Goal: Task Accomplishment & Management: Manage account settings

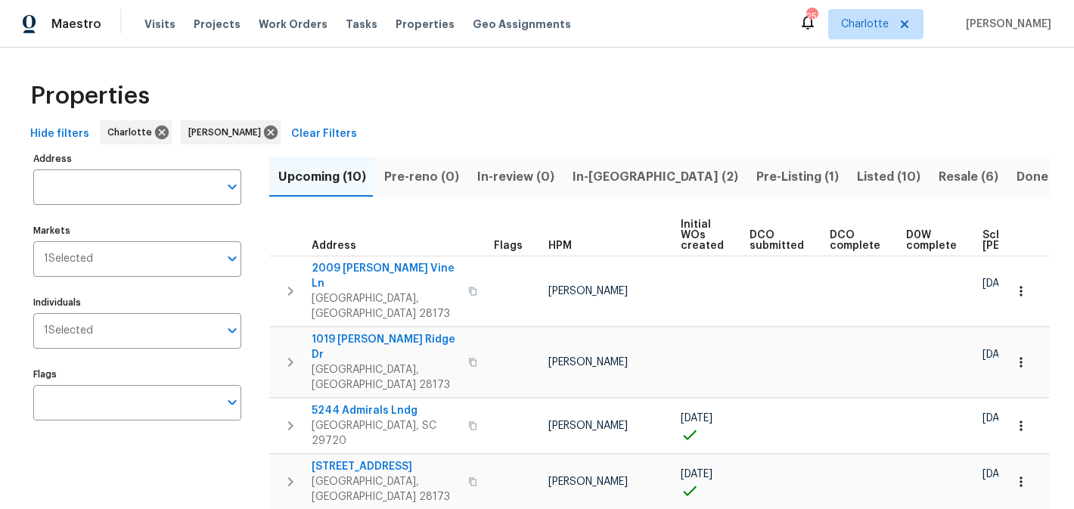
scroll to position [202, 0]
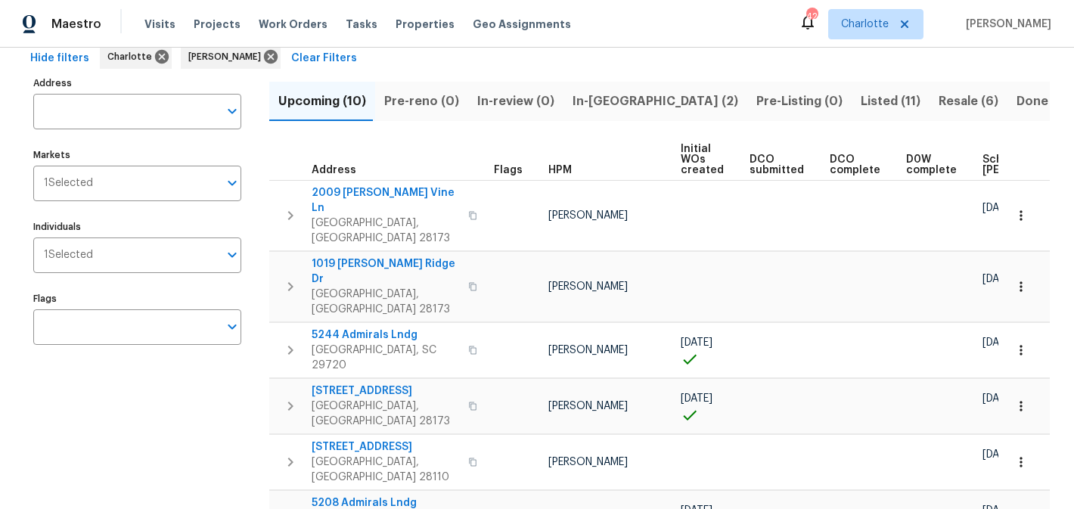
scroll to position [75, 0]
click at [582, 98] on span "In-reno (2)" at bounding box center [656, 102] width 166 height 21
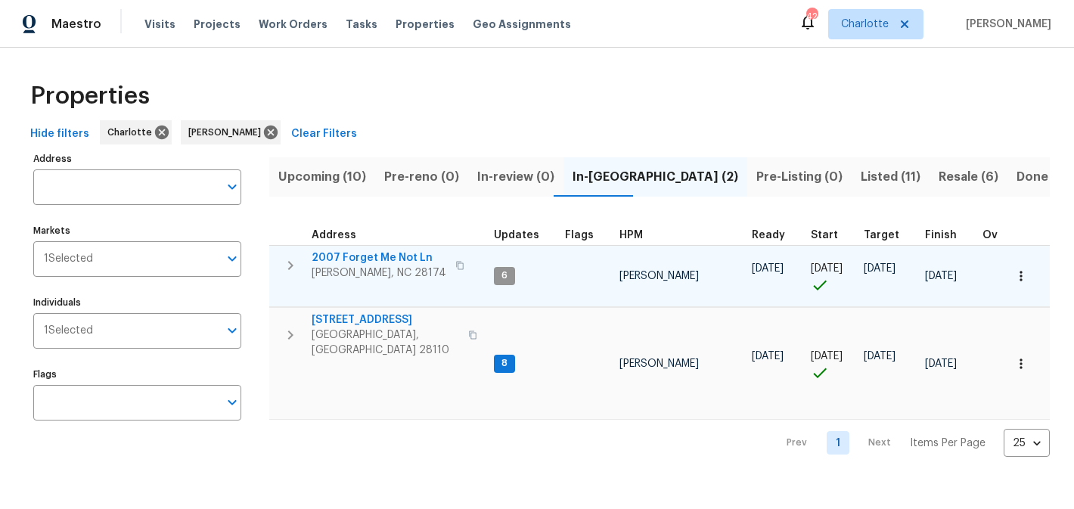
click at [361, 252] on span "2007 Forget Me Not Ln" at bounding box center [379, 257] width 135 height 15
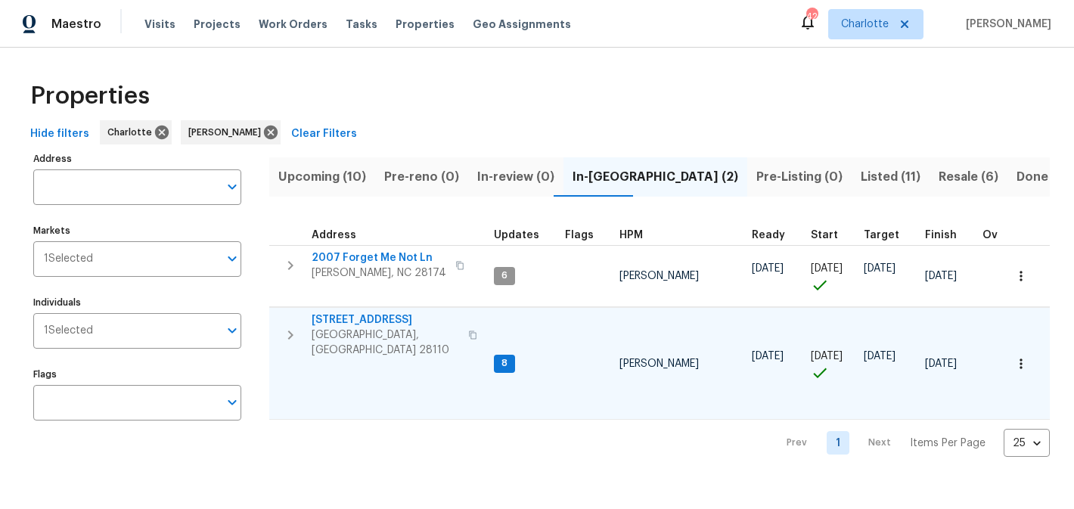
click at [340, 325] on span "[STREET_ADDRESS]" at bounding box center [386, 319] width 148 height 15
click at [370, 321] on span "[STREET_ADDRESS]" at bounding box center [386, 319] width 148 height 15
click at [861, 174] on span "Listed (11)" at bounding box center [891, 176] width 60 height 21
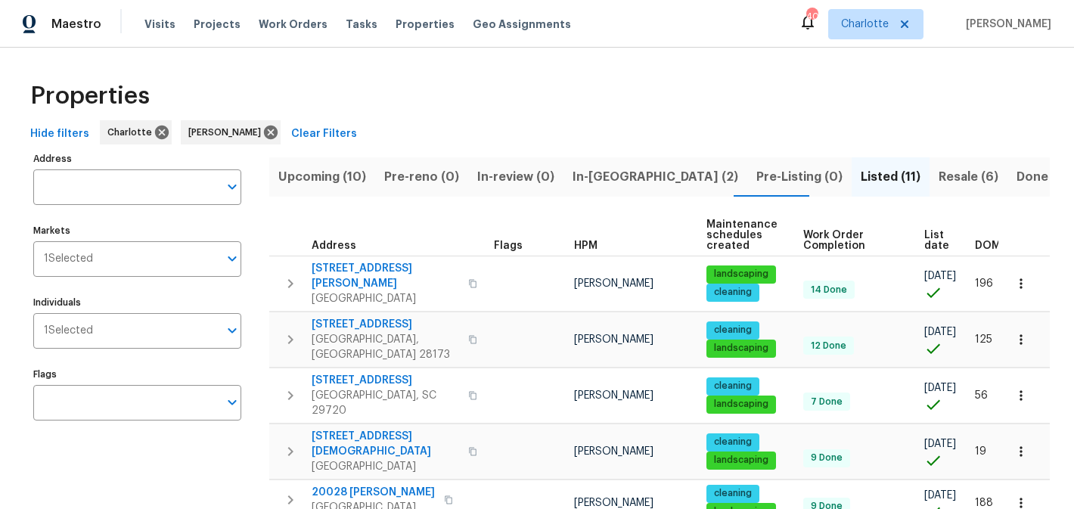
click at [939, 184] on span "Resale (6)" at bounding box center [969, 176] width 60 height 21
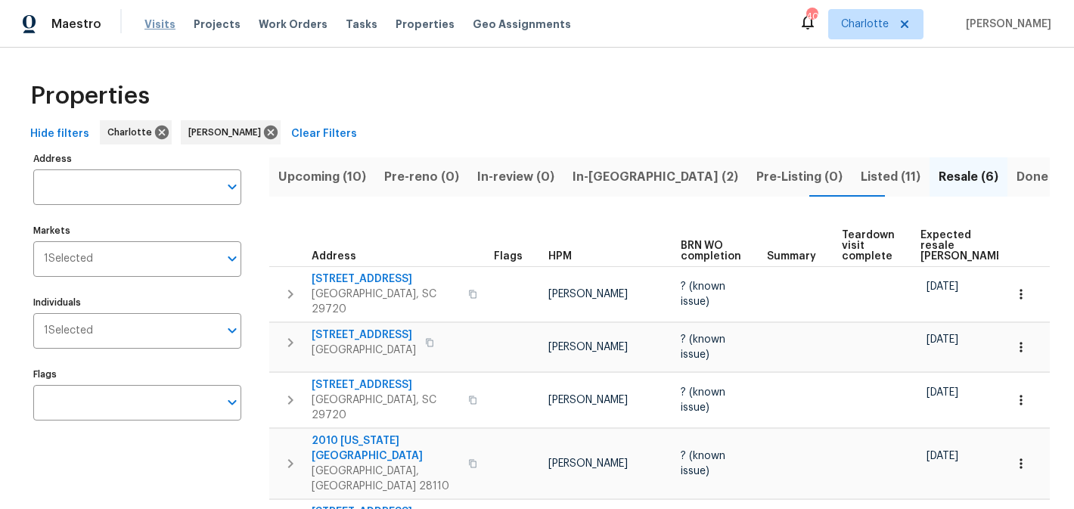
click at [157, 25] on span "Visits" at bounding box center [159, 24] width 31 height 15
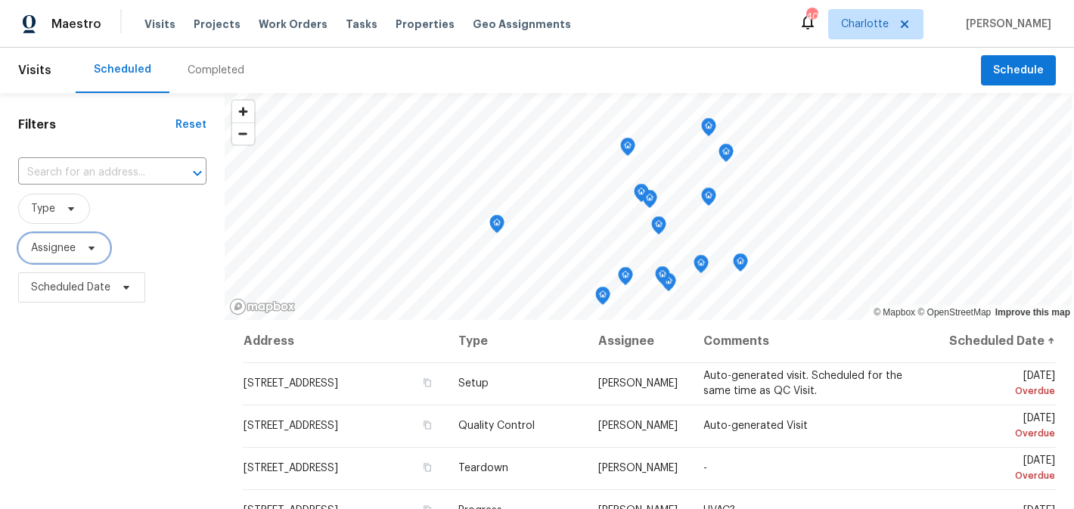
click at [79, 248] on span "Assignee" at bounding box center [64, 248] width 92 height 30
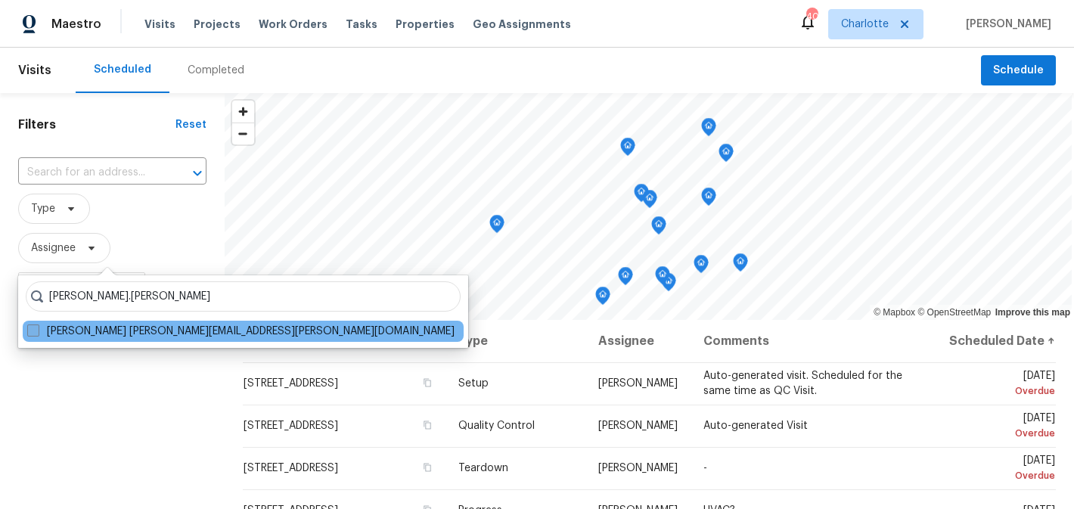
type input "matthew.barnhart"
click at [150, 330] on label "Matthew Barnhart matthew.barnhart@opendoor.com" at bounding box center [240, 331] width 427 height 15
click at [37, 330] on input "Matthew Barnhart matthew.barnhart@opendoor.com" at bounding box center [32, 329] width 10 height 10
checkbox input "true"
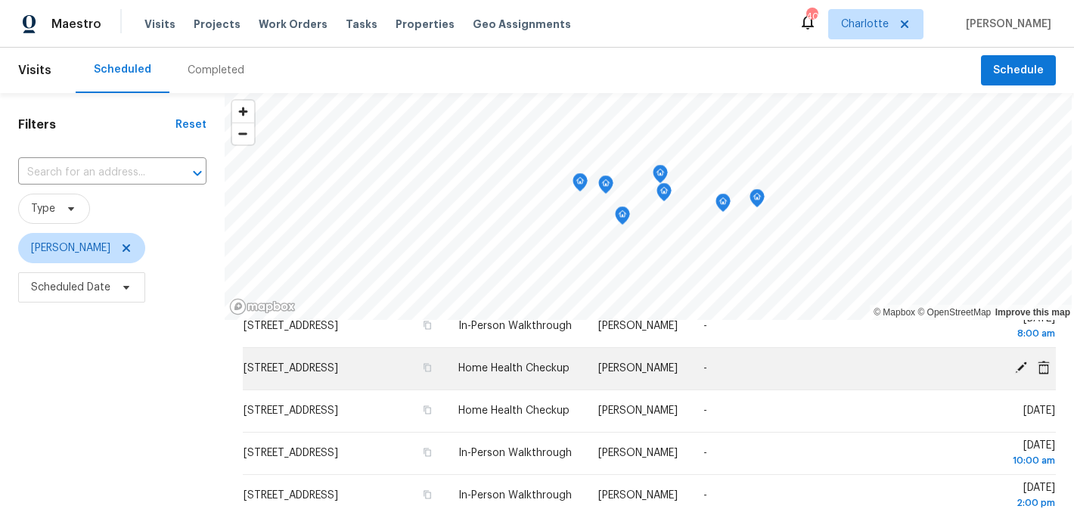
scroll to position [59, 0]
click at [1025, 372] on icon at bounding box center [1021, 366] width 12 height 12
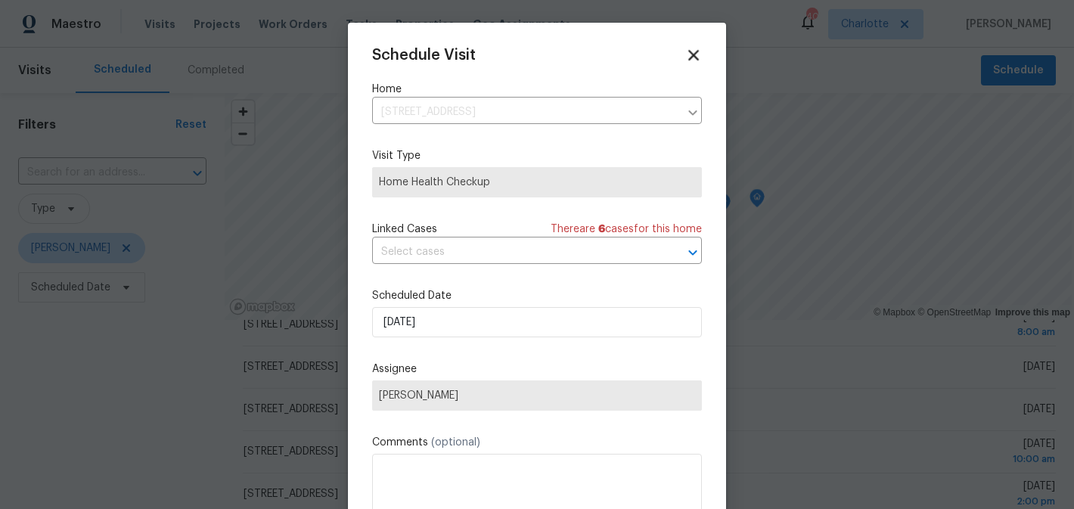
click at [693, 53] on icon at bounding box center [693, 55] width 11 height 11
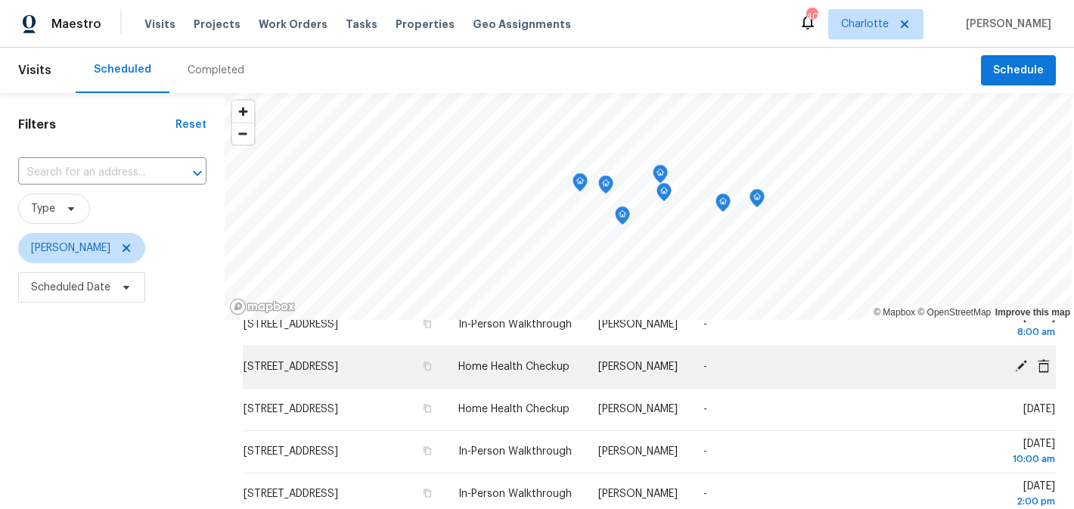
click at [1050, 373] on icon at bounding box center [1044, 366] width 14 height 14
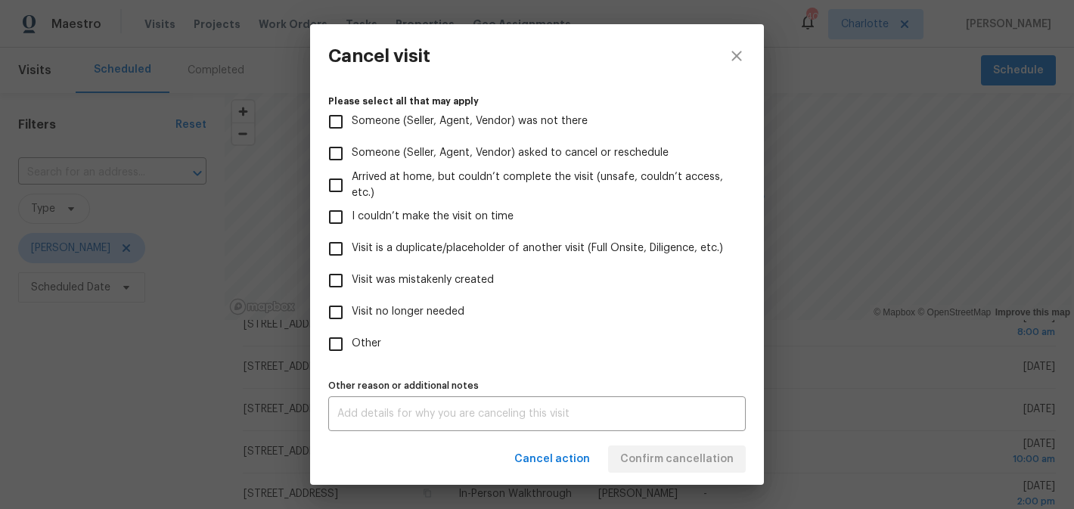
scroll to position [159, 0]
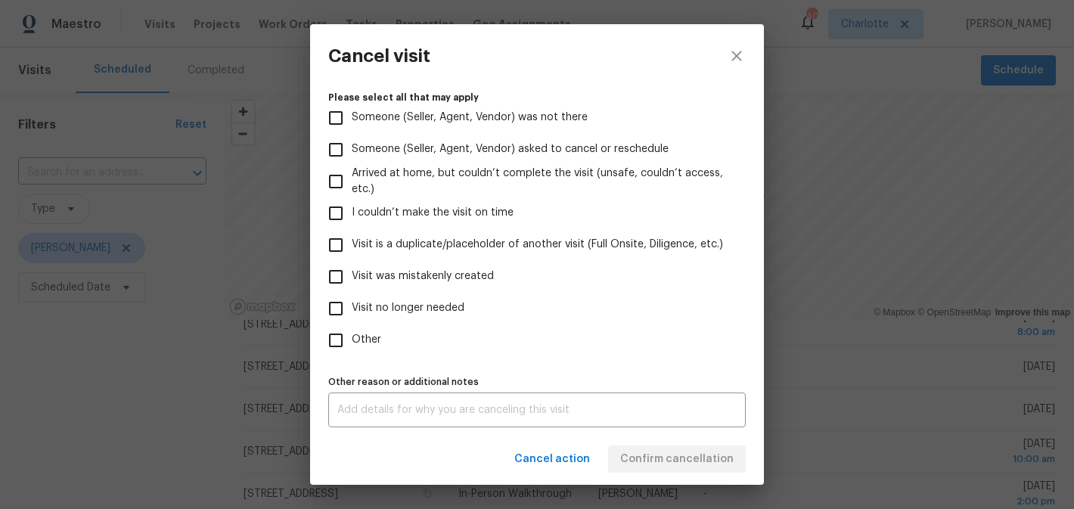
click at [341, 309] on input "Visit no longer needed" at bounding box center [336, 309] width 32 height 32
checkbox input "true"
click at [396, 396] on div "x Other reason or additional notes" at bounding box center [537, 410] width 418 height 35
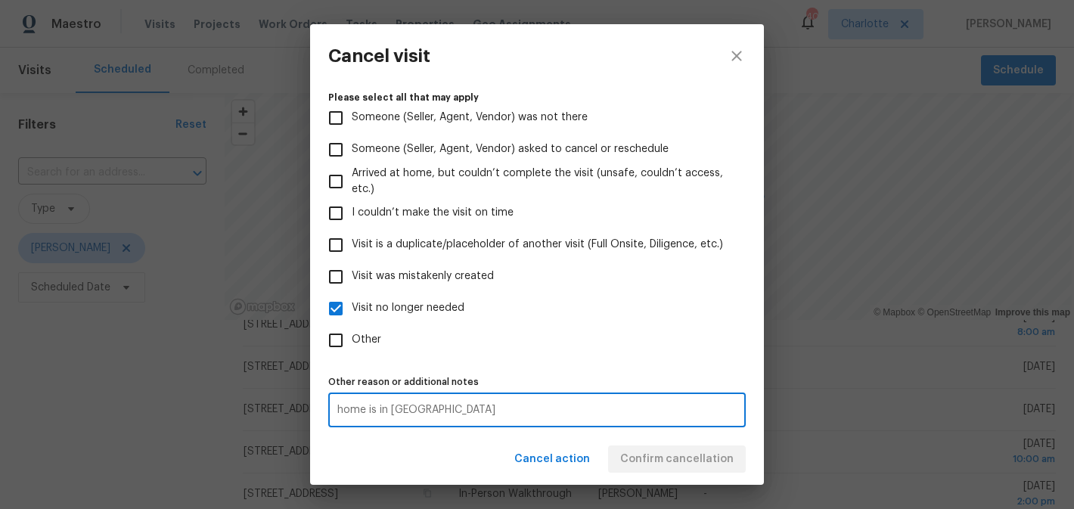
type textarea "home is in resale"
click at [589, 349] on label "Other" at bounding box center [527, 341] width 414 height 32
click at [352, 349] on input "Other" at bounding box center [336, 341] width 32 height 32
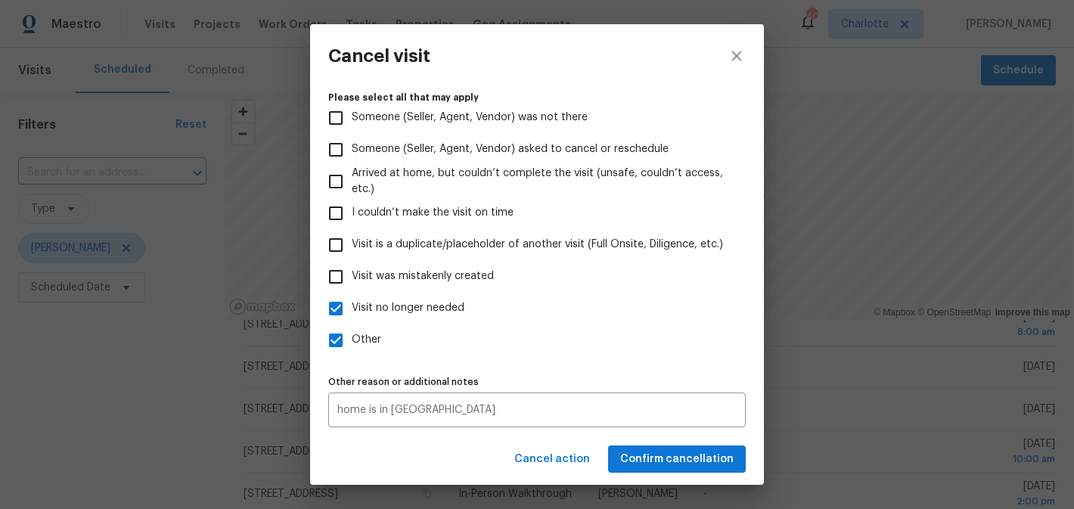
click at [371, 338] on span "Other" at bounding box center [367, 340] width 30 height 16
click at [352, 338] on input "Other" at bounding box center [336, 341] width 32 height 32
checkbox input "false"
click at [687, 463] on span "Confirm cancellation" at bounding box center [676, 459] width 113 height 19
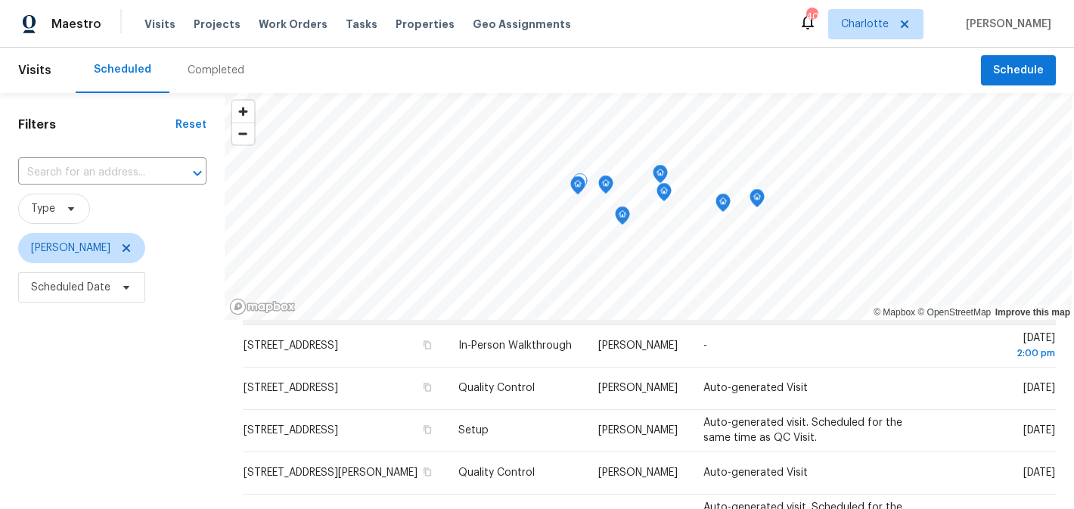
scroll to position [178, 0]
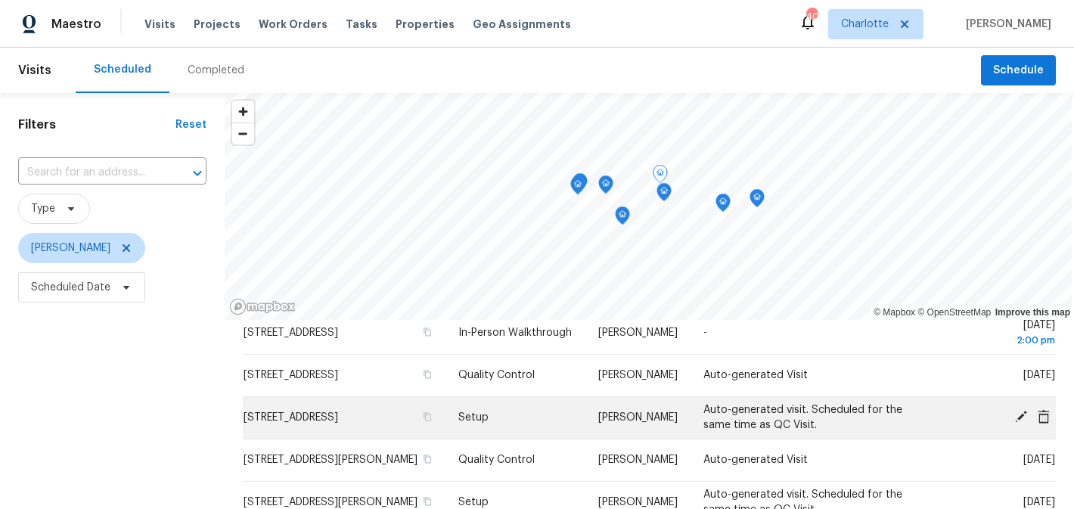
click at [1021, 423] on icon at bounding box center [1021, 417] width 12 height 12
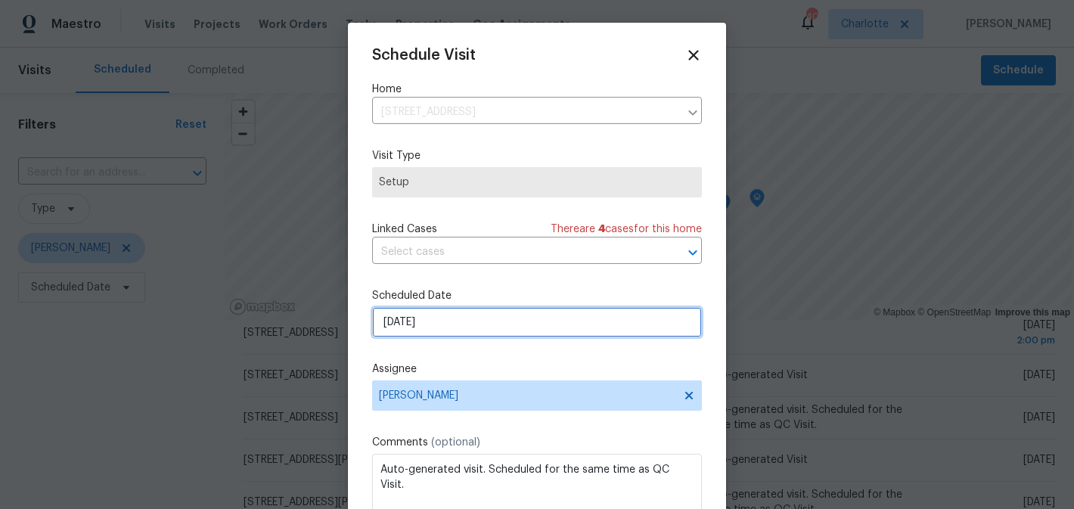
click at [515, 319] on input "10/2/2025" at bounding box center [537, 322] width 330 height 30
select select "9"
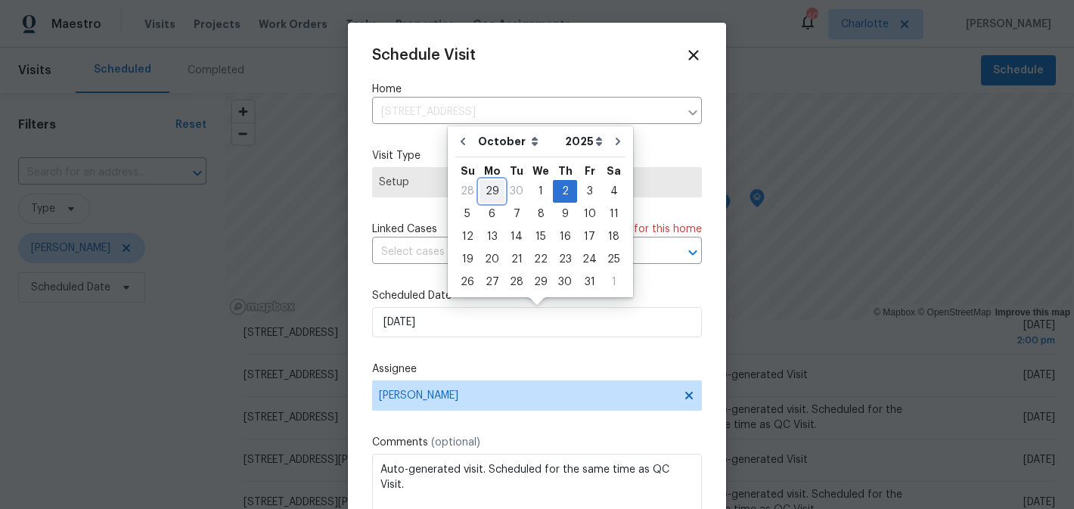
click at [490, 191] on div "29" at bounding box center [492, 191] width 25 height 21
type input "9/29/2025"
select select "8"
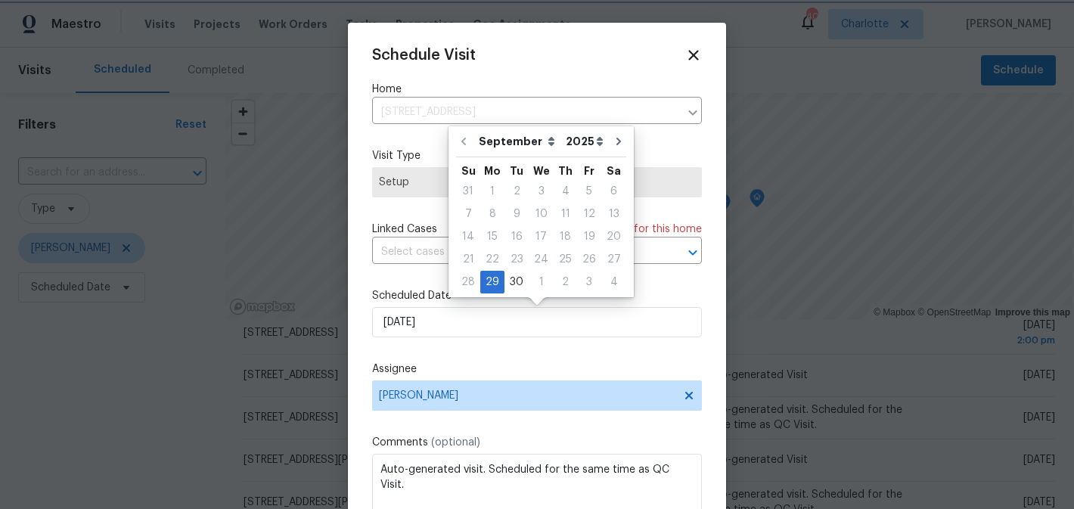
click at [558, 368] on label "Assignee" at bounding box center [537, 369] width 330 height 15
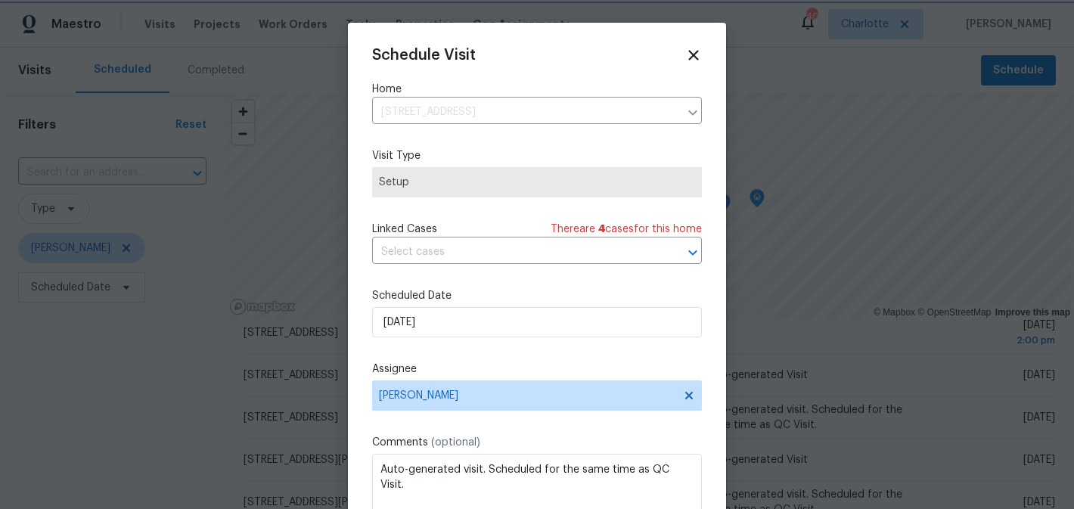
scroll to position [27, 0]
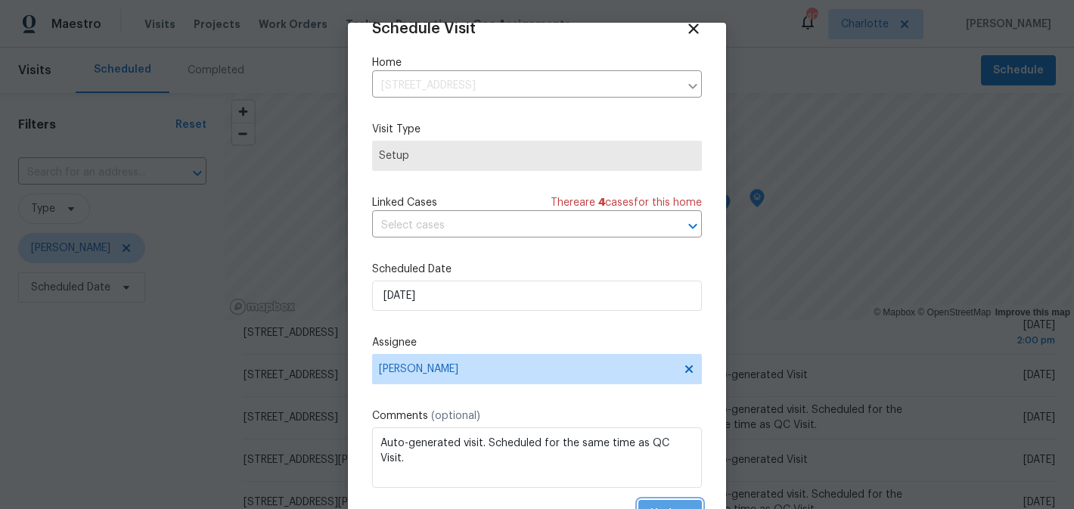
click at [663, 501] on button "Update" at bounding box center [670, 514] width 64 height 28
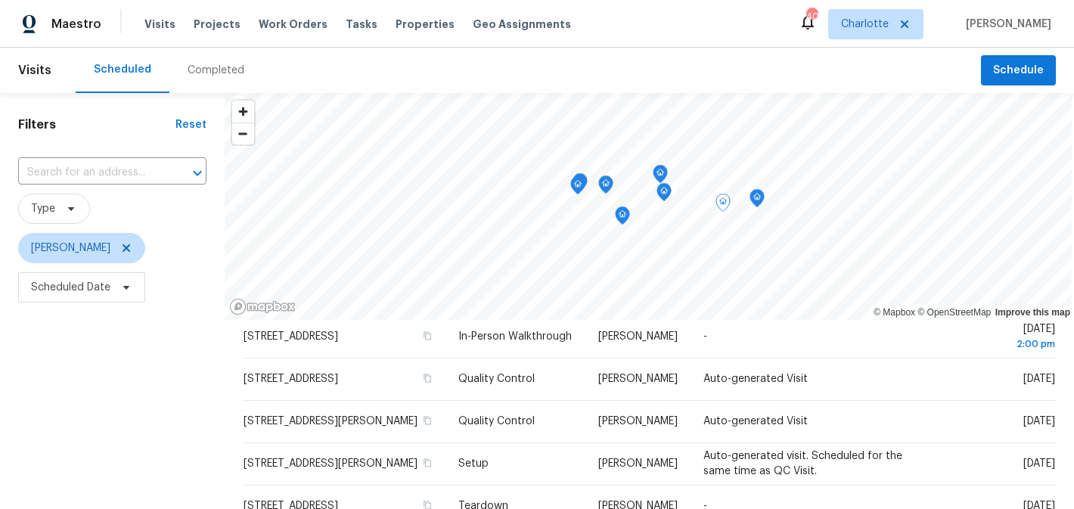
scroll to position [225, 0]
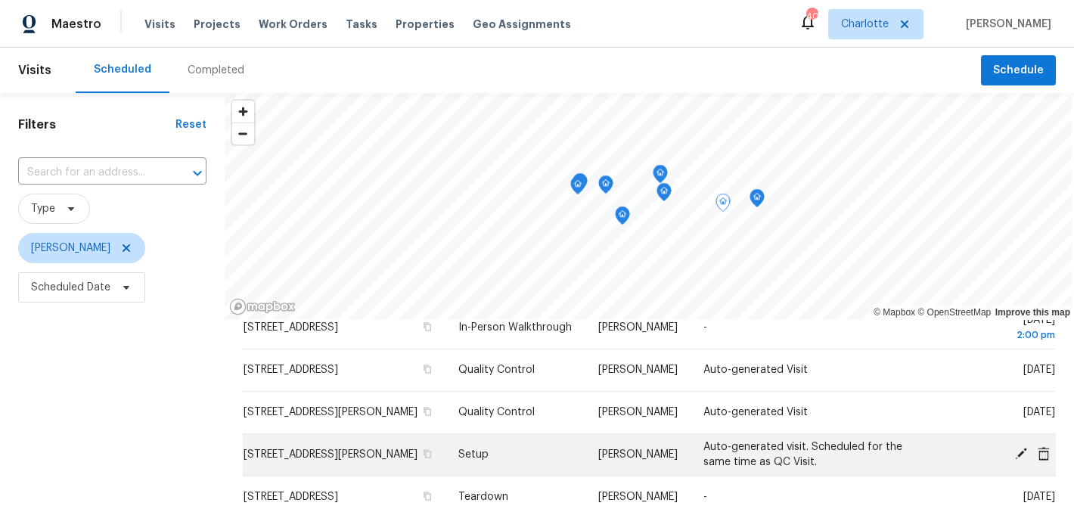
click at [1024, 460] on icon at bounding box center [1021, 454] width 12 height 12
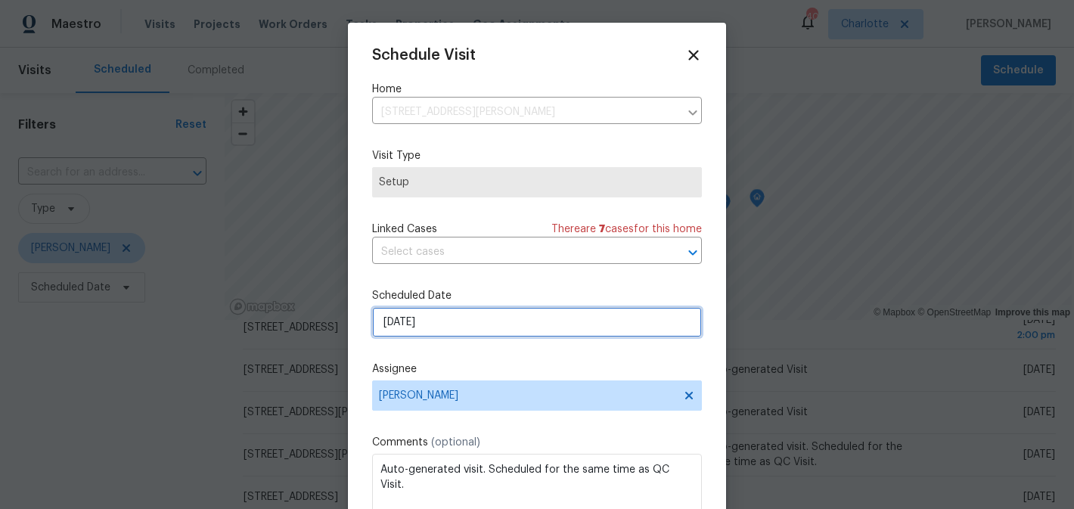
click at [533, 326] on input "10/2/2025" at bounding box center [537, 322] width 330 height 30
select select "9"
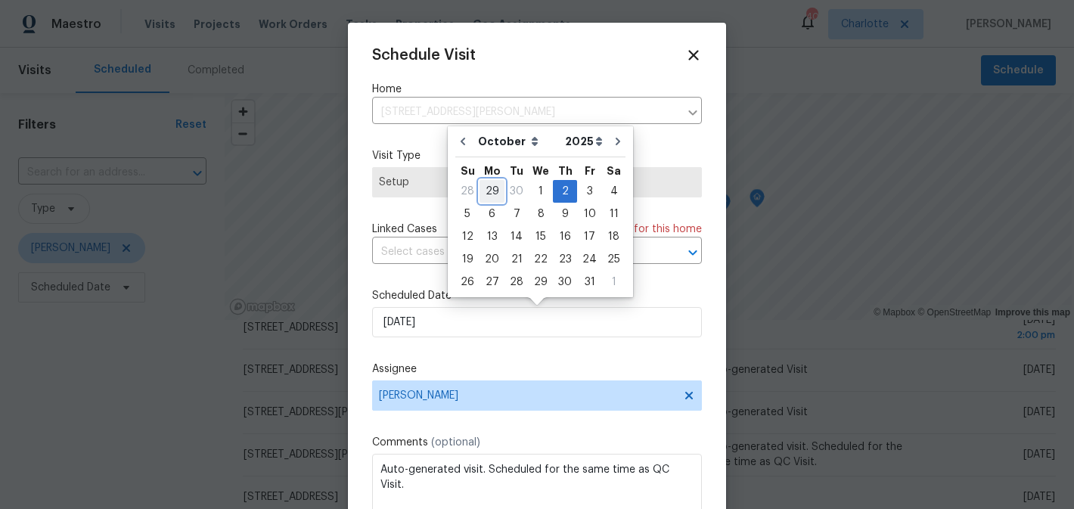
click at [486, 185] on div "29" at bounding box center [492, 191] width 25 height 21
type input "9/29/2025"
select select "8"
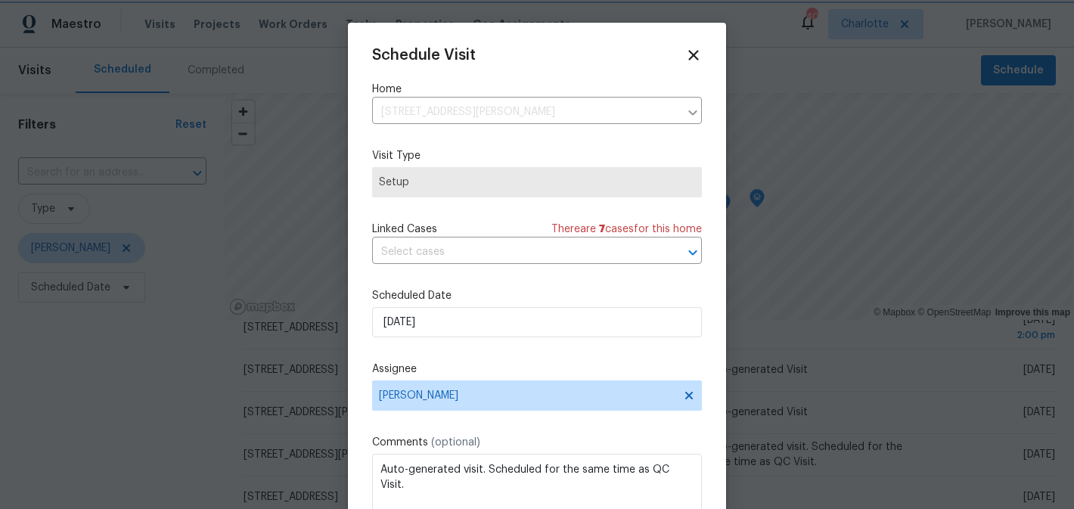
click at [557, 364] on label "Assignee" at bounding box center [537, 369] width 330 height 15
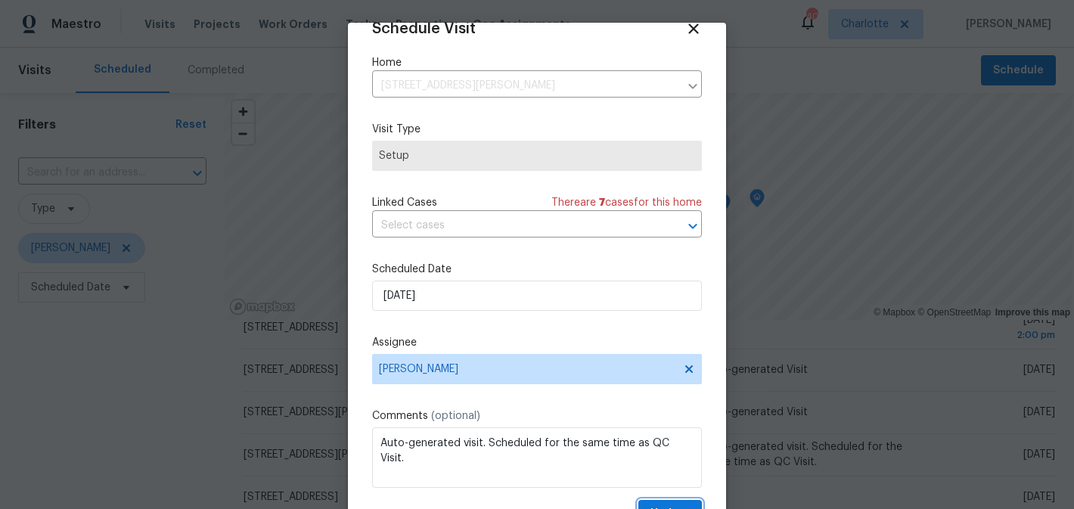
click at [669, 501] on button "Update" at bounding box center [670, 514] width 64 height 28
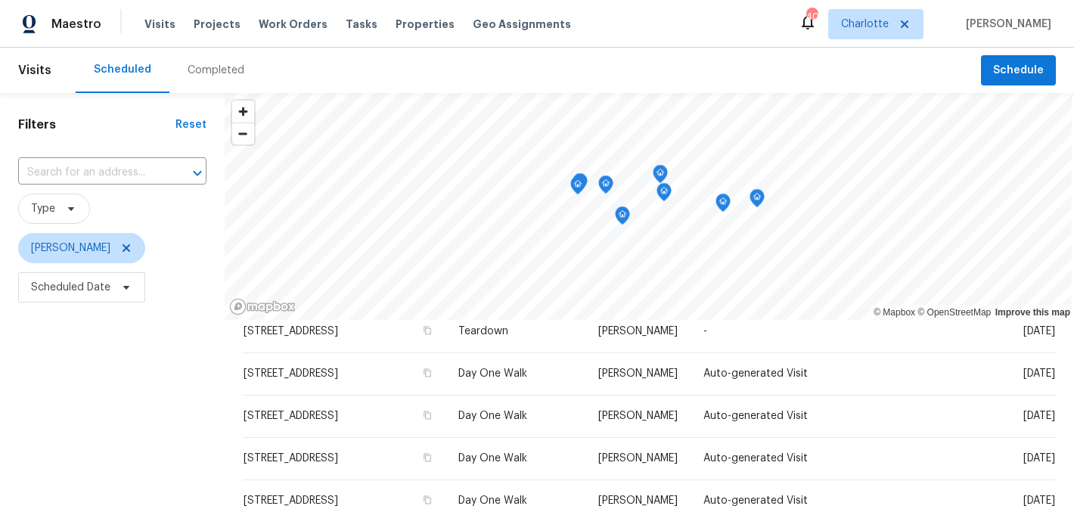
scroll to position [390, 0]
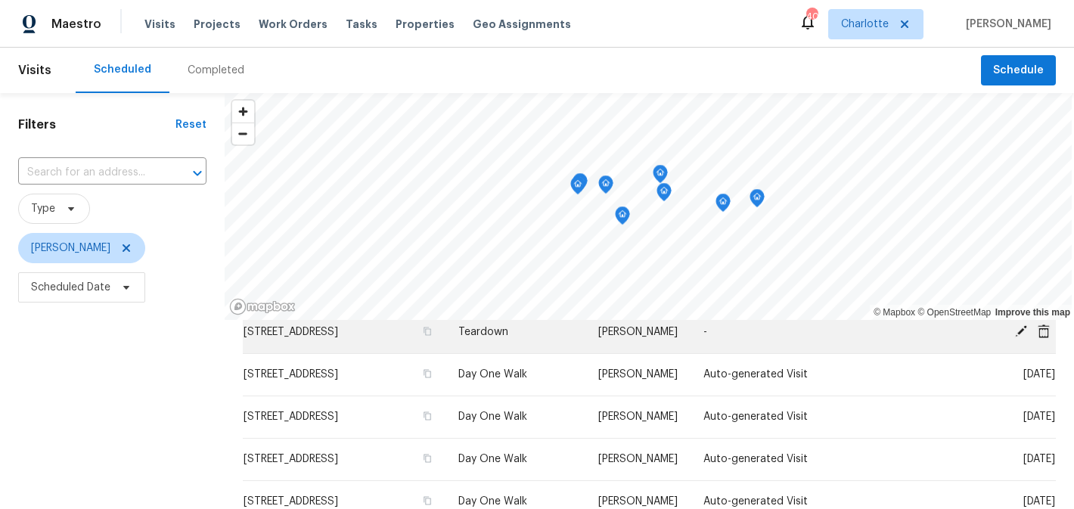
click at [1017, 338] on icon at bounding box center [1021, 332] width 14 height 14
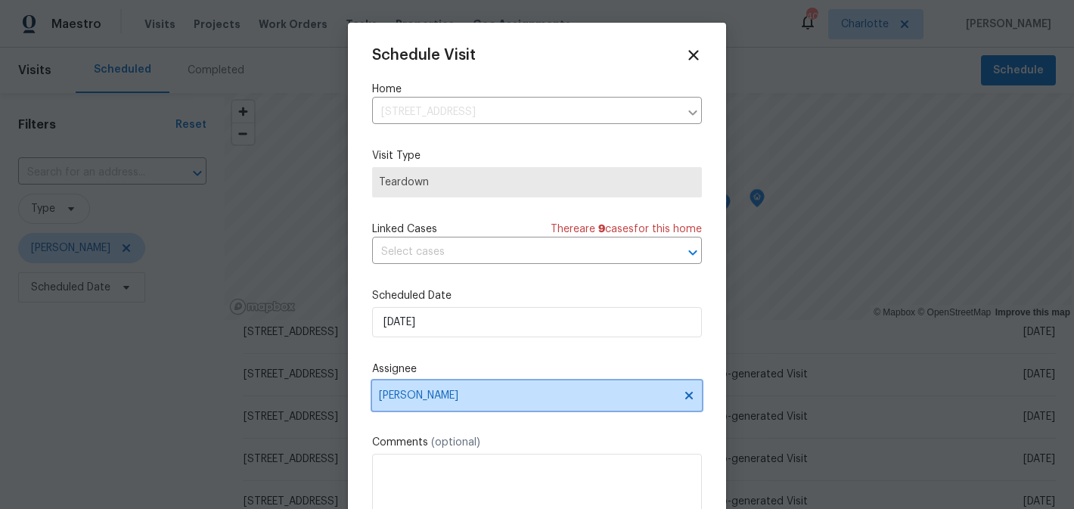
click at [501, 395] on span "[PERSON_NAME]" at bounding box center [527, 396] width 297 height 12
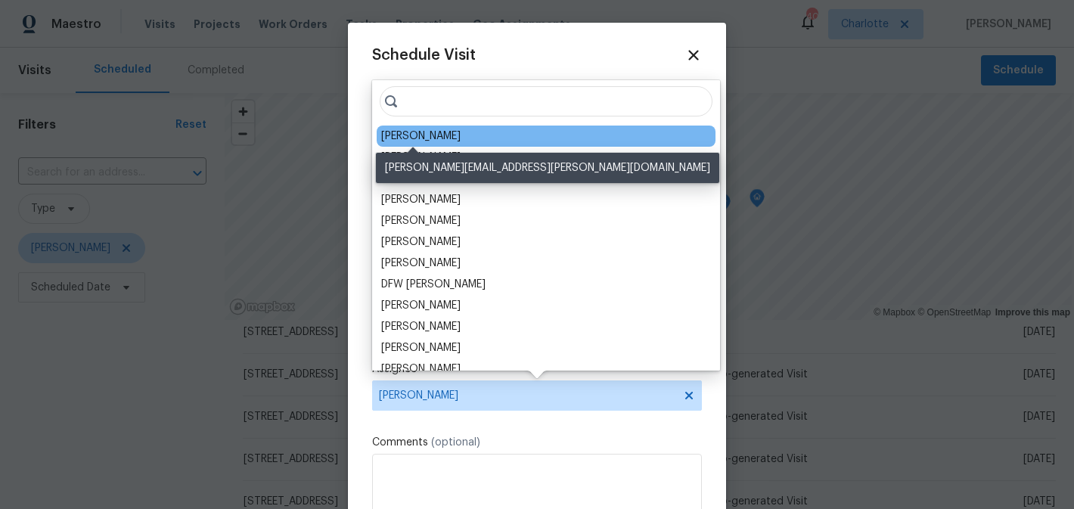
click at [443, 139] on div "Dan Baquero" at bounding box center [420, 136] width 79 height 15
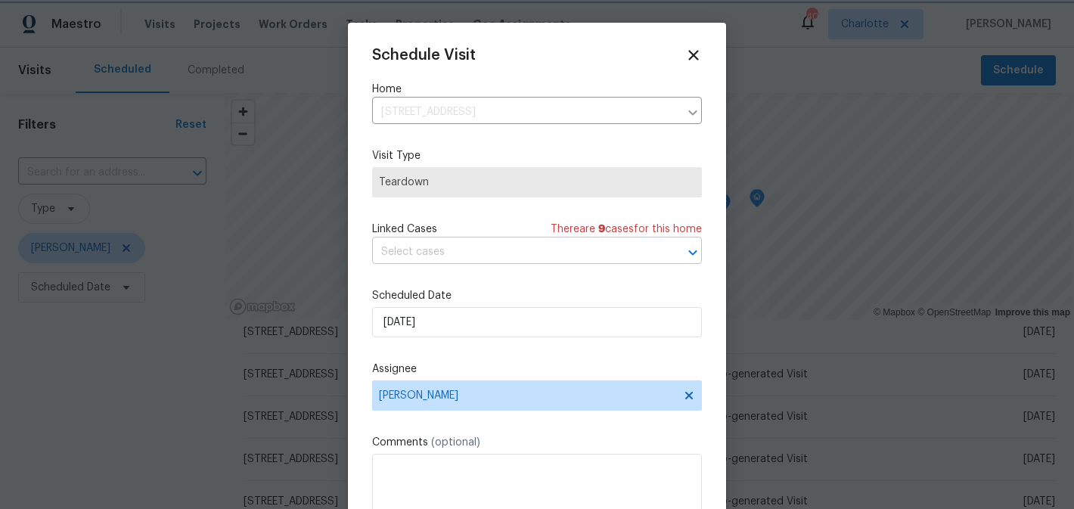
scroll to position [27, 0]
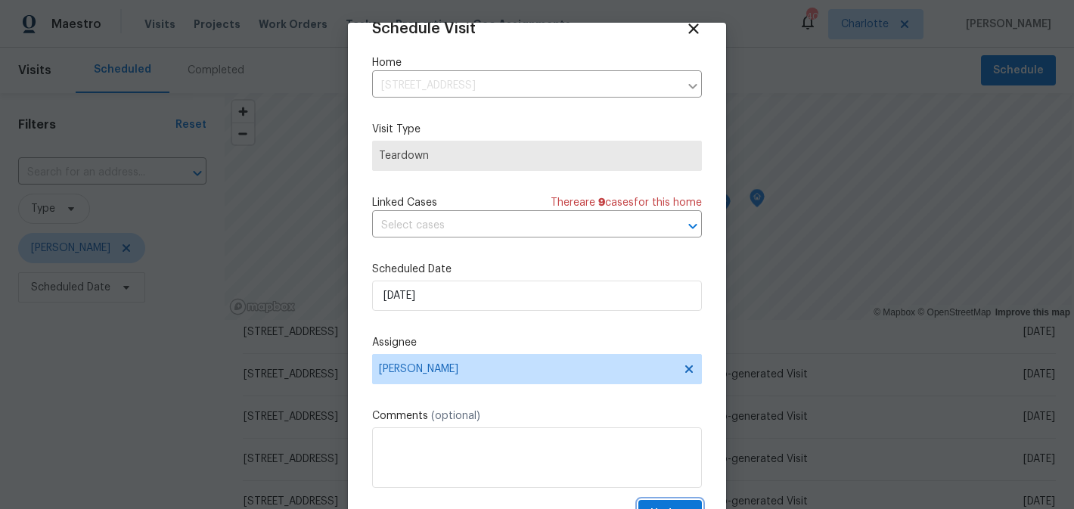
click at [675, 506] on span "Update" at bounding box center [670, 514] width 39 height 19
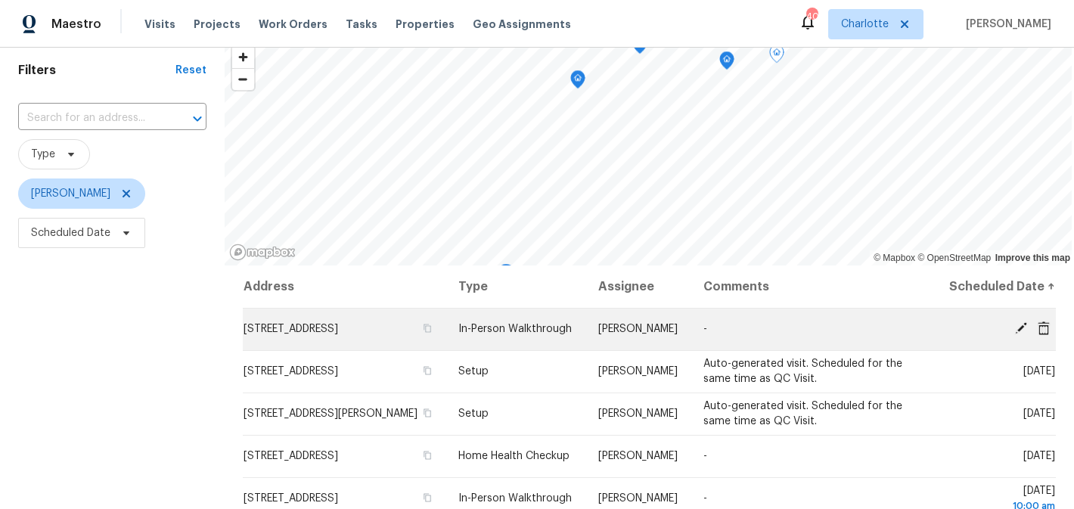
scroll to position [0, 0]
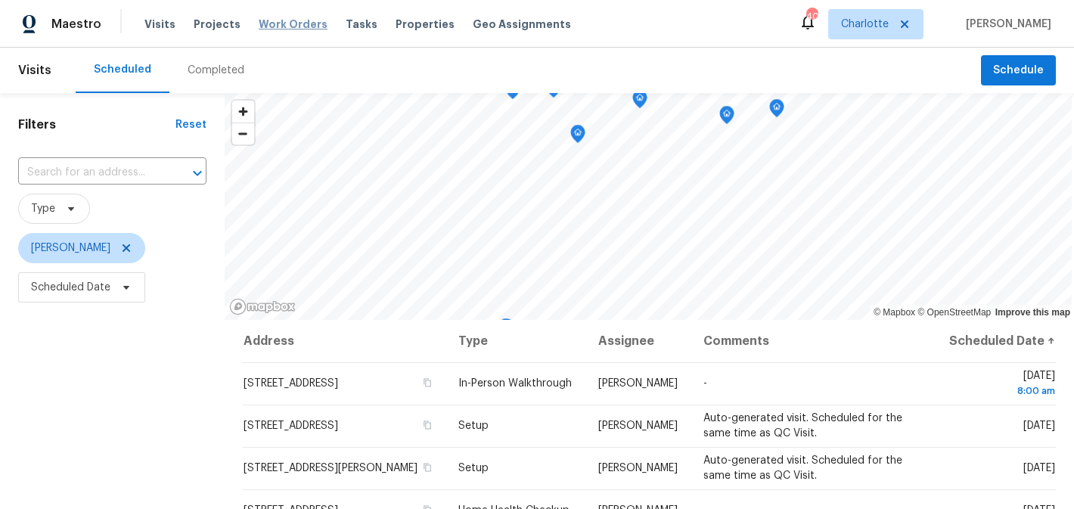
click at [281, 23] on span "Work Orders" at bounding box center [293, 24] width 69 height 15
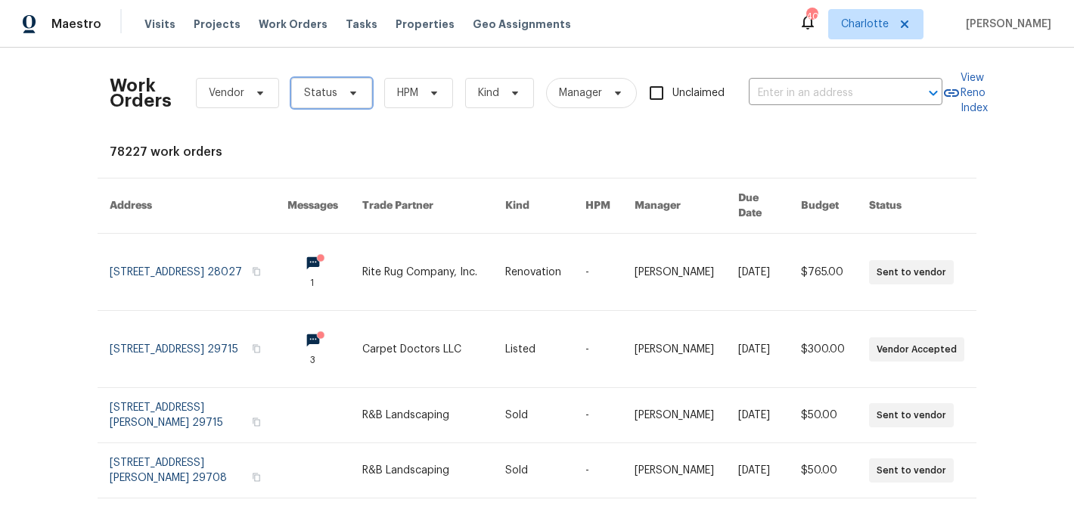
click at [350, 93] on icon at bounding box center [353, 94] width 6 height 4
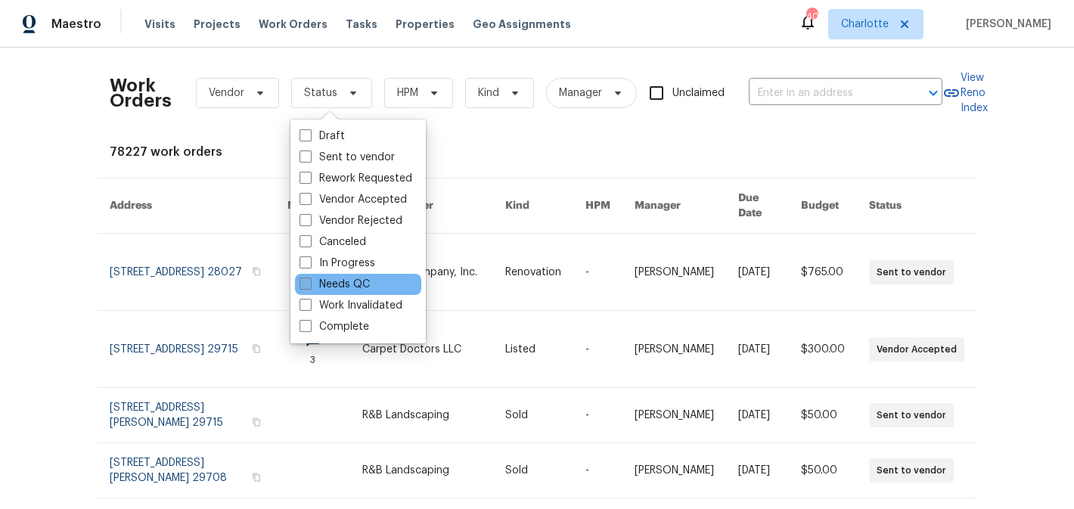
click at [343, 283] on label "Needs QC" at bounding box center [335, 284] width 70 height 15
click at [309, 283] on input "Needs QC" at bounding box center [305, 282] width 10 height 10
checkbox input "true"
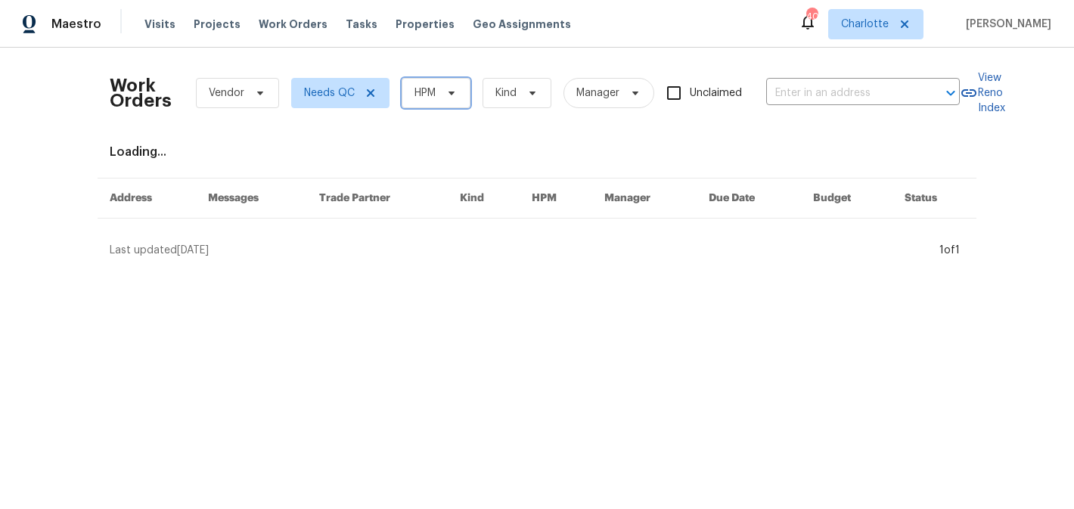
click at [440, 94] on span "HPM" at bounding box center [436, 93] width 69 height 30
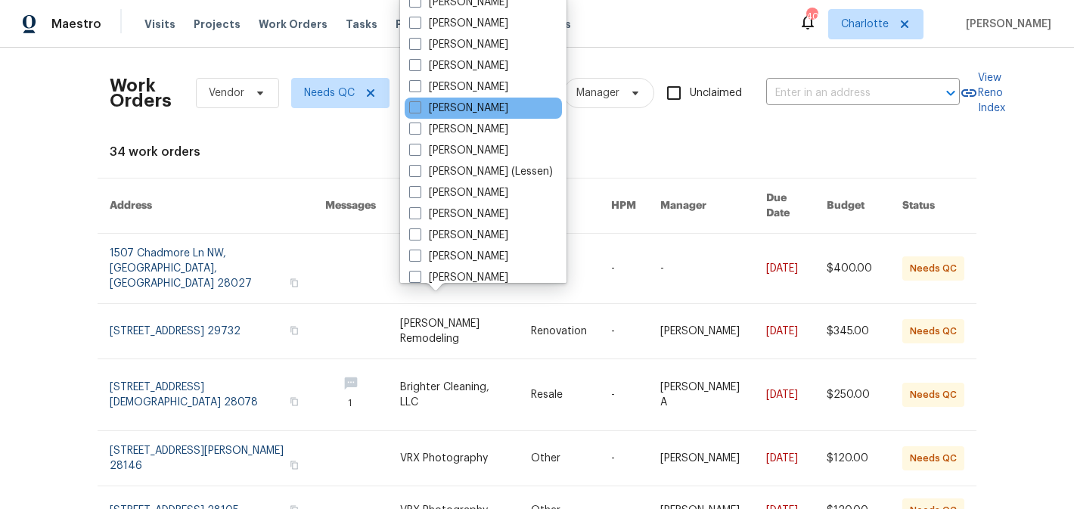
scroll to position [188, 0]
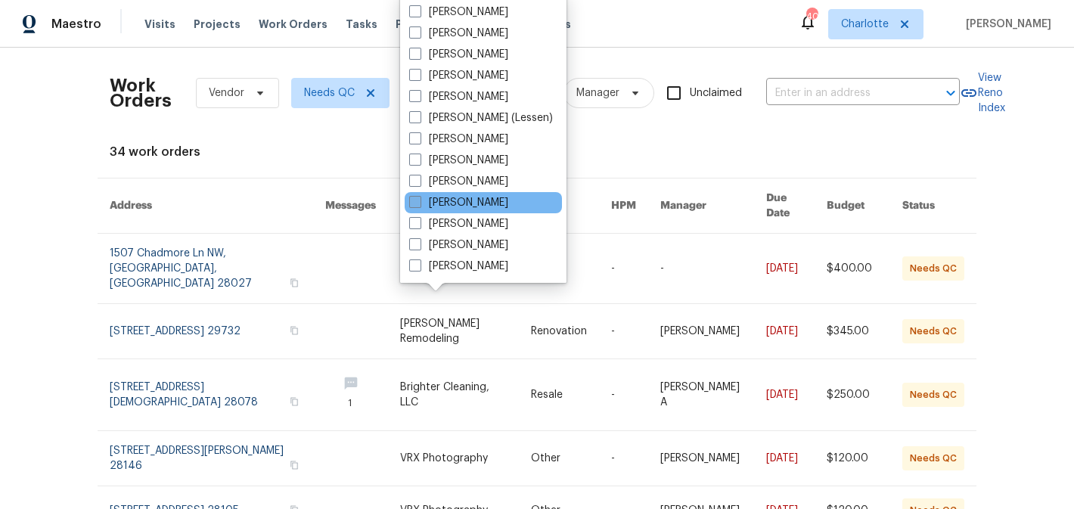
click at [460, 206] on label "[PERSON_NAME]" at bounding box center [458, 202] width 99 height 15
click at [419, 205] on input "[PERSON_NAME]" at bounding box center [414, 200] width 10 height 10
checkbox input "true"
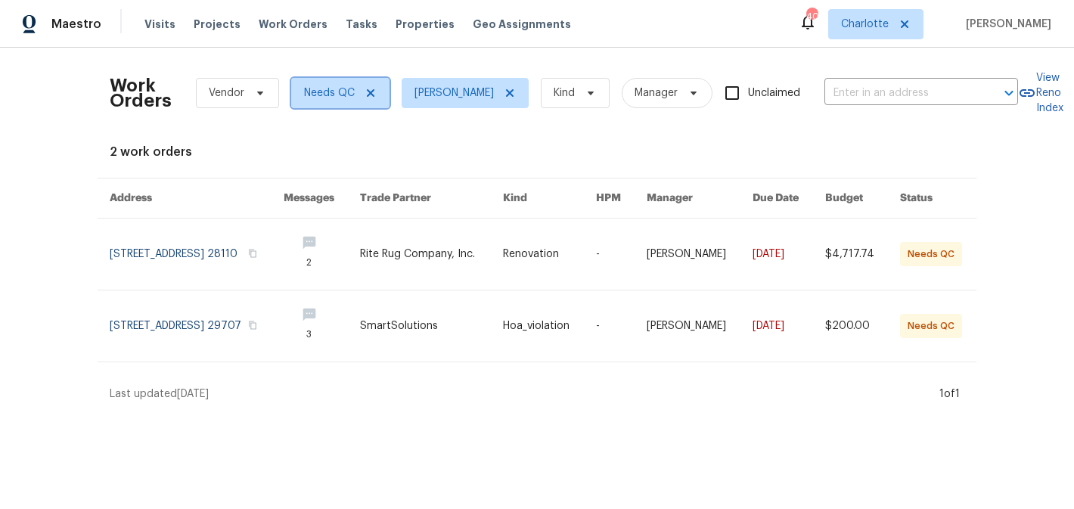
click at [368, 93] on icon at bounding box center [371, 93] width 8 height 8
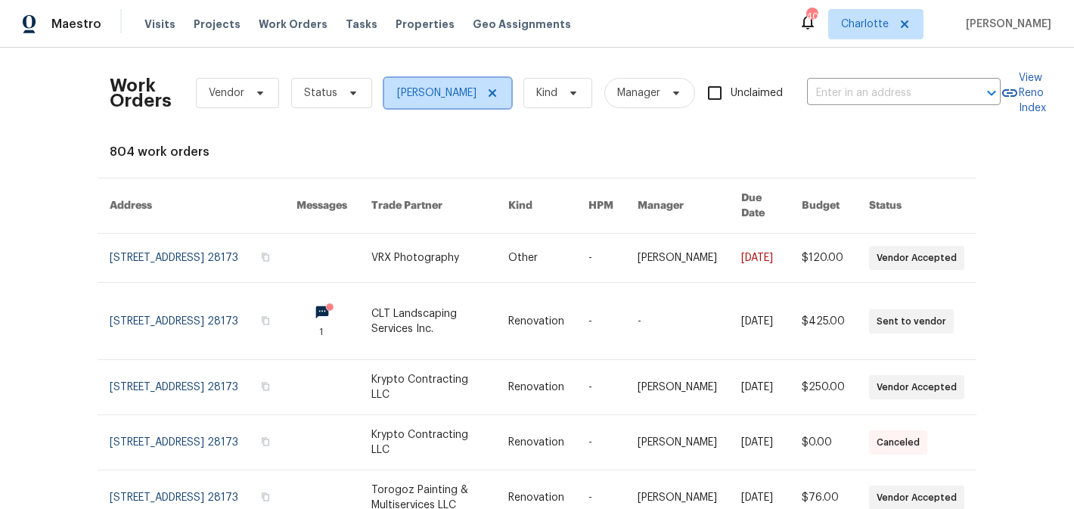
click at [499, 92] on icon at bounding box center [492, 93] width 12 height 12
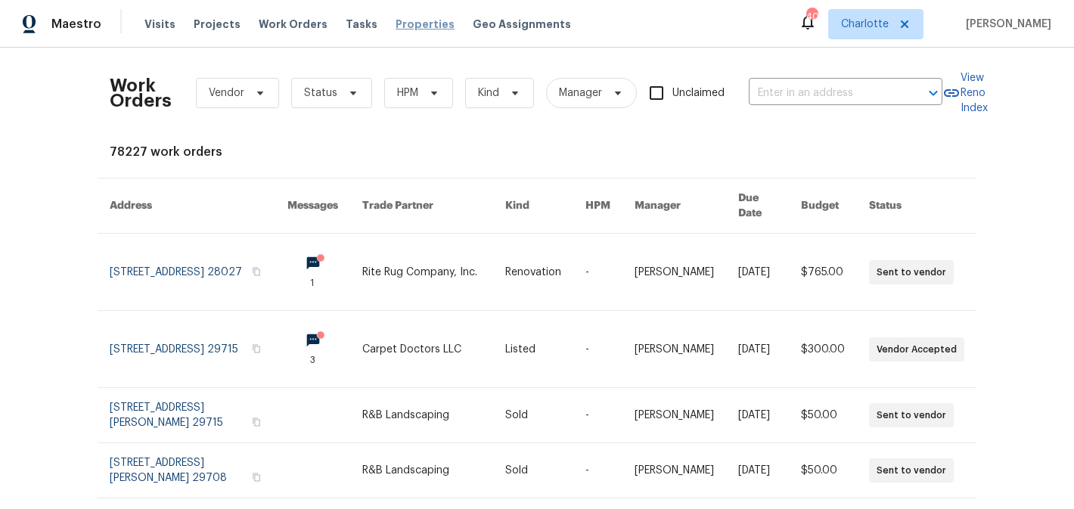
click at [397, 30] on span "Properties" at bounding box center [425, 24] width 59 height 15
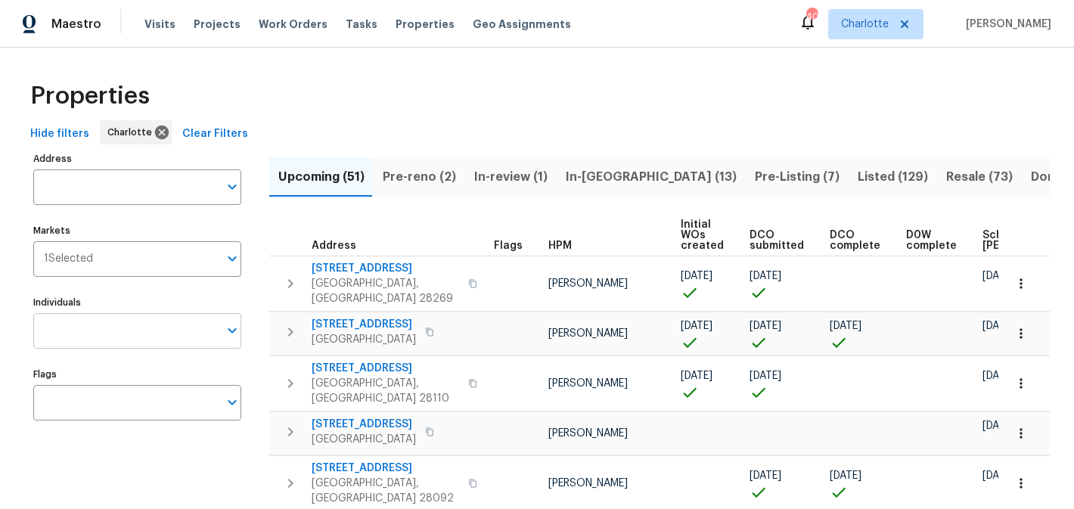
click at [87, 339] on input "Individuals" at bounding box center [125, 331] width 185 height 36
type input "matthew"
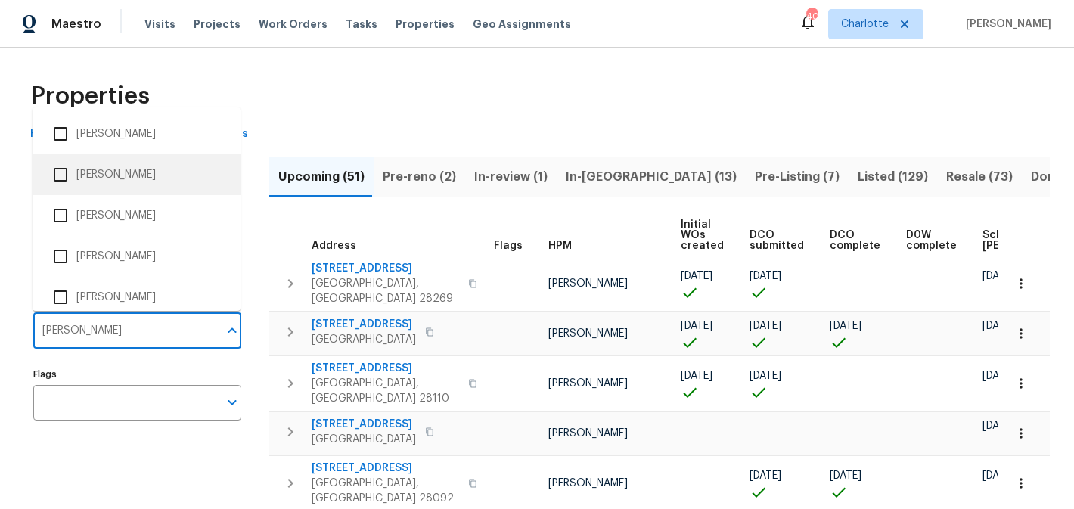
click at [133, 169] on li "[PERSON_NAME]" at bounding box center [137, 175] width 184 height 32
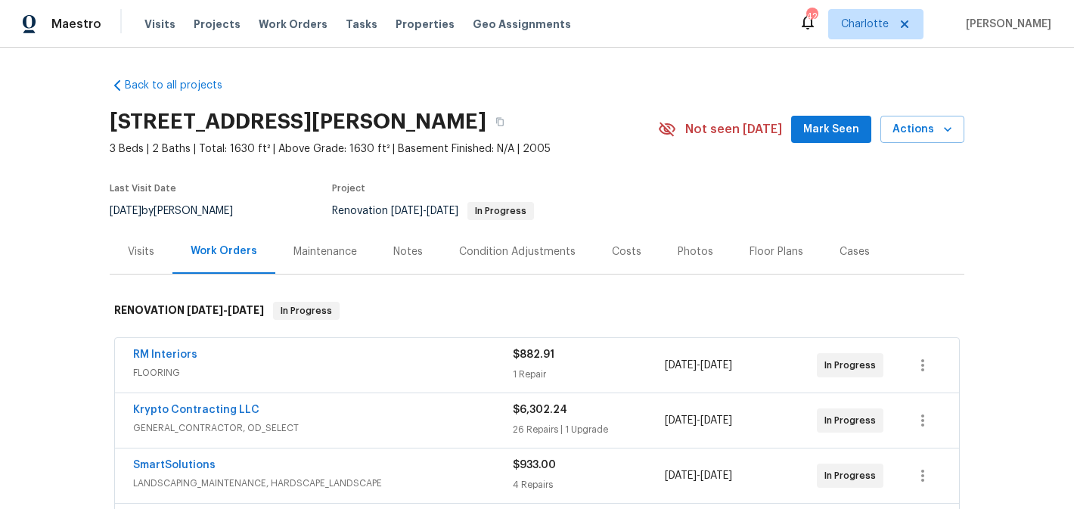
click at [825, 119] on button "Mark Seen" at bounding box center [831, 130] width 80 height 28
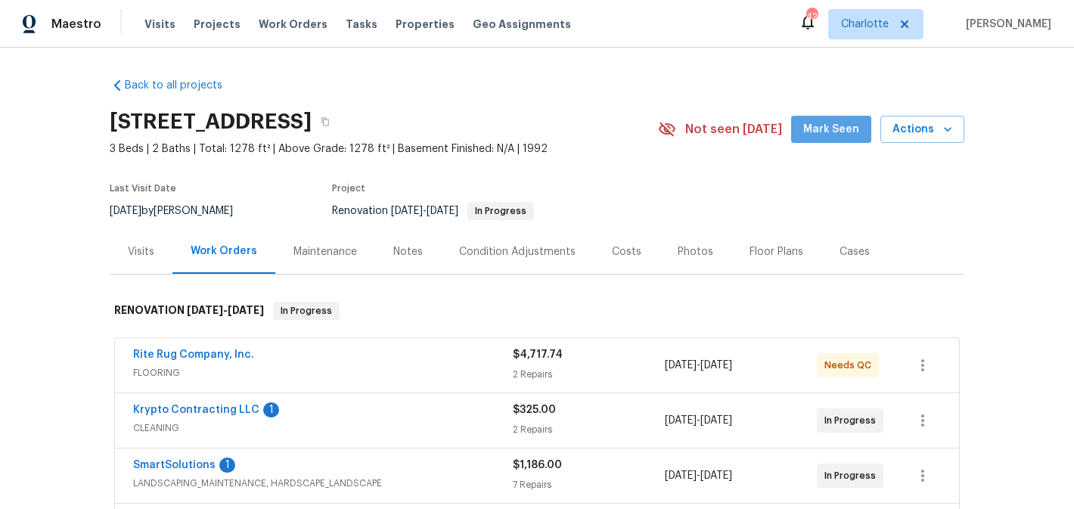
click at [865, 129] on button "Mark Seen" at bounding box center [831, 130] width 80 height 28
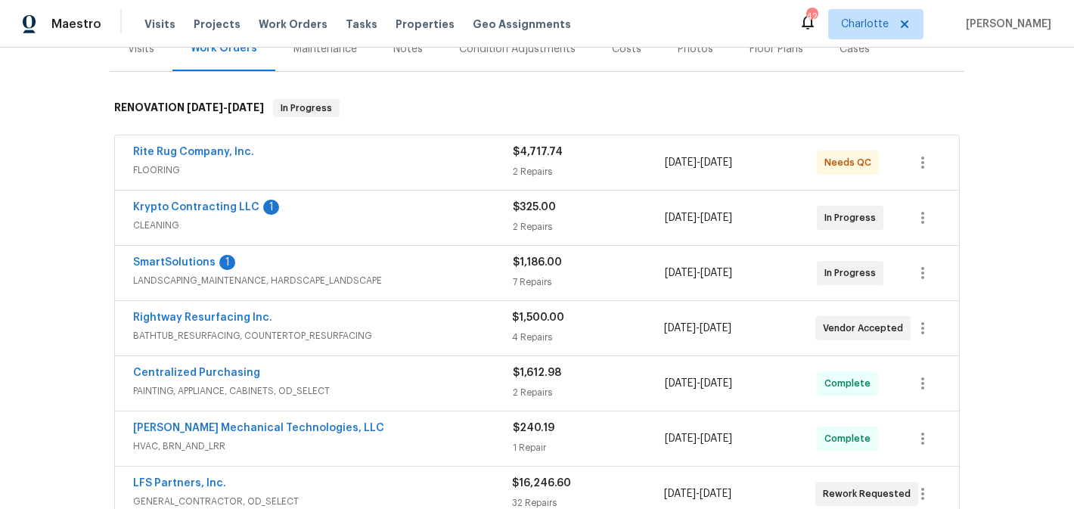
scroll to position [284, 0]
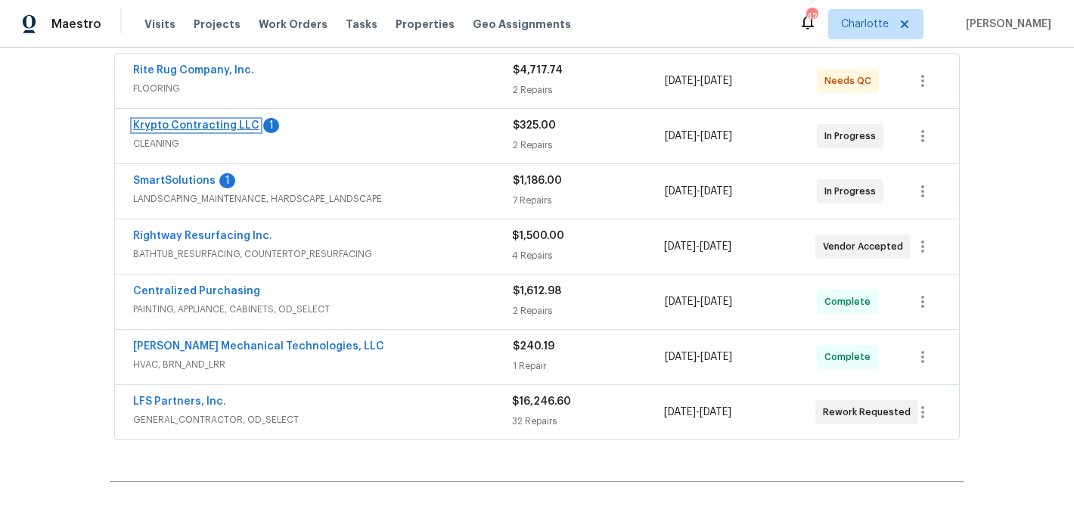
click at [187, 126] on link "Krypto Contracting LLC" at bounding box center [196, 125] width 126 height 11
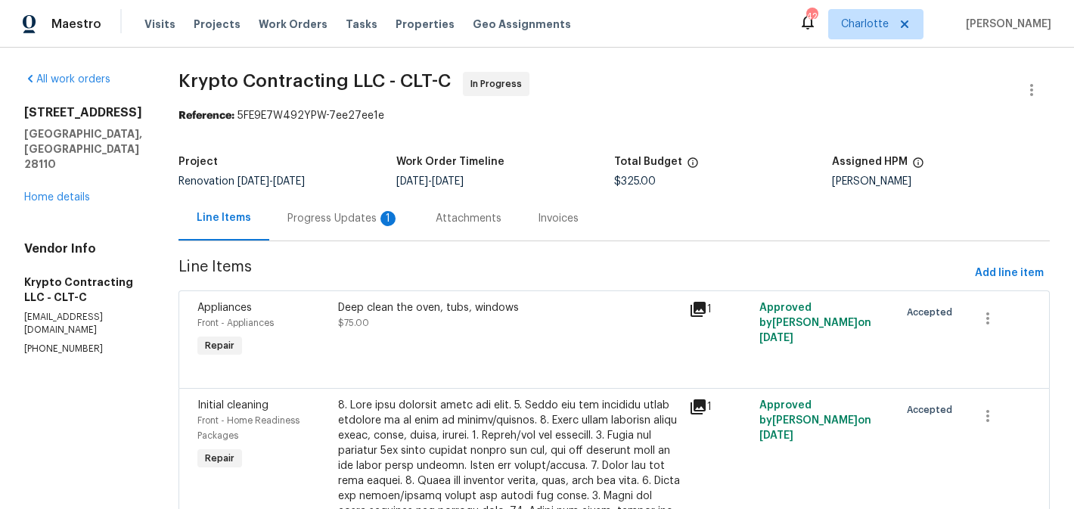
click at [358, 213] on div "Progress Updates 1" at bounding box center [343, 218] width 112 height 15
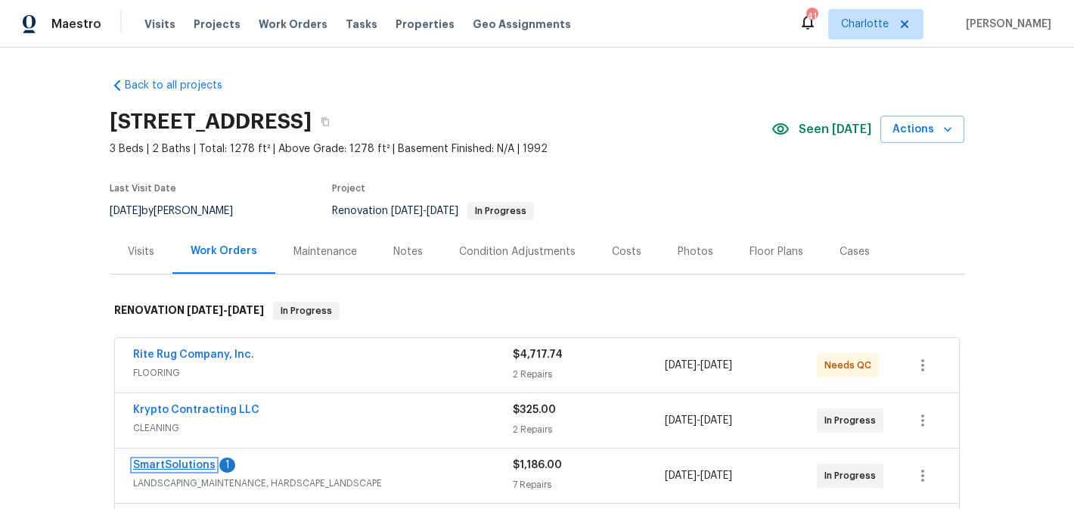
click at [187, 461] on link "SmartSolutions" at bounding box center [174, 465] width 82 height 11
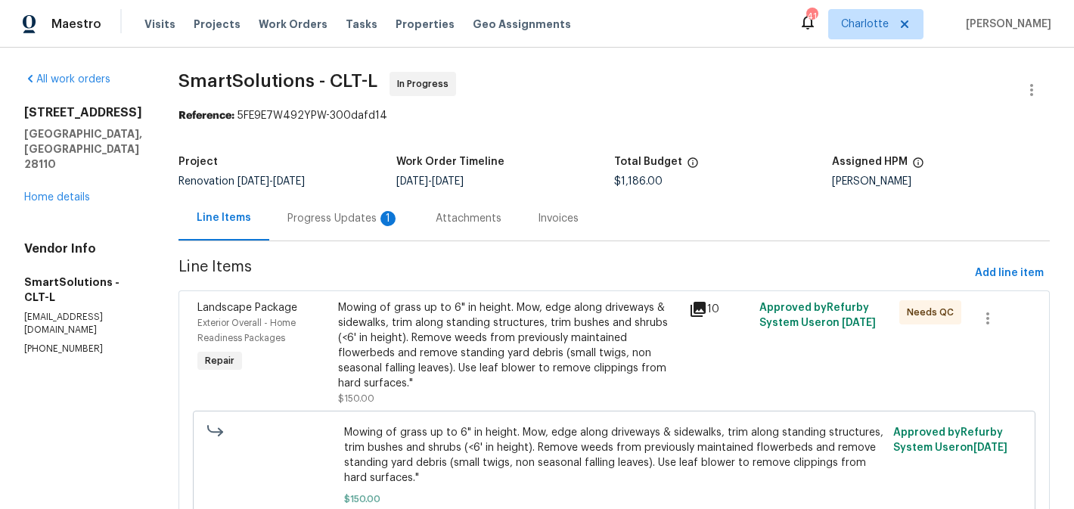
click at [342, 226] on div "Progress Updates 1" at bounding box center [343, 218] width 148 height 45
